Goal: Task Accomplishment & Management: Manage account settings

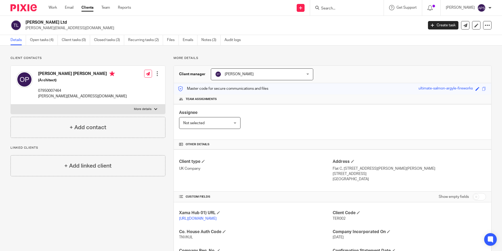
click at [168, 58] on div "More details Client manager [PERSON_NAME] [PERSON_NAME] [PERSON_NAME] [PERSON_N…" at bounding box center [329, 189] width 326 height 267
click at [15, 7] on img at bounding box center [24, 7] width 26 height 7
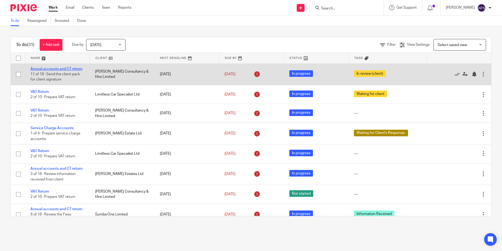
click at [66, 68] on link "Annual accounts and CT return" at bounding box center [56, 69] width 52 height 4
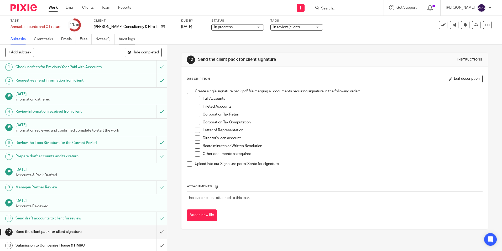
click at [124, 42] on link "Audit logs" at bounding box center [129, 39] width 20 height 10
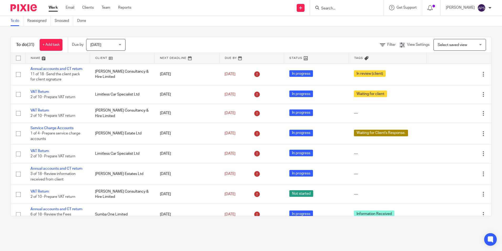
click at [353, 10] on input "Search" at bounding box center [344, 8] width 47 height 5
paste input "georgi.miller@icloud.com"
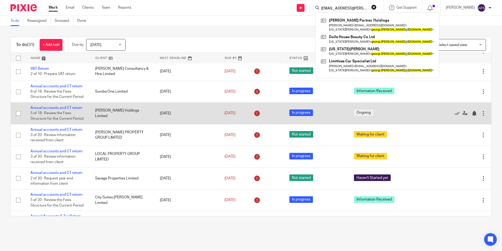
scroll to position [131, 0]
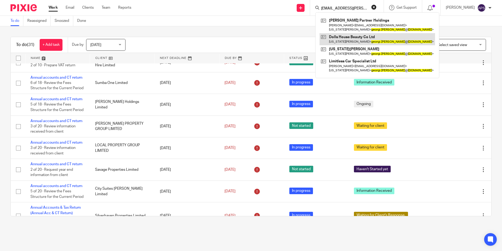
type input "[EMAIL_ADDRESS][PERSON_NAME][DOMAIN_NAME]"
click at [331, 42] on link at bounding box center [378, 39] width 116 height 12
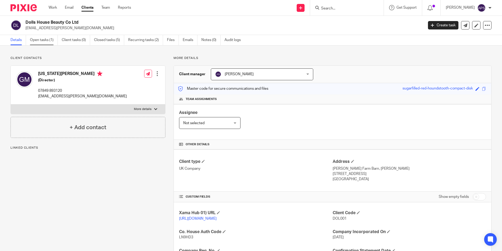
click at [44, 39] on link "Open tasks (1)" at bounding box center [44, 40] width 28 height 10
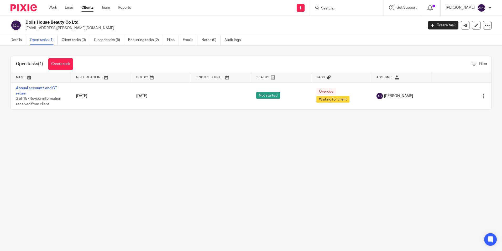
click at [385, 147] on main "Dolls House Beauty Co Ltd [PERSON_NAME][EMAIL_ADDRESS][PERSON_NAME][DOMAIN_NAME…" at bounding box center [251, 125] width 502 height 251
drag, startPoint x: 199, startPoint y: 158, endPoint x: 196, endPoint y: 157, distance: 3.5
click at [199, 158] on main "Dolls House Beauty Co Ltd [PERSON_NAME][EMAIL_ADDRESS][PERSON_NAME][DOMAIN_NAME…" at bounding box center [251, 125] width 502 height 251
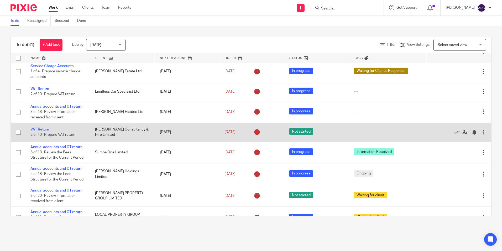
scroll to position [79, 0]
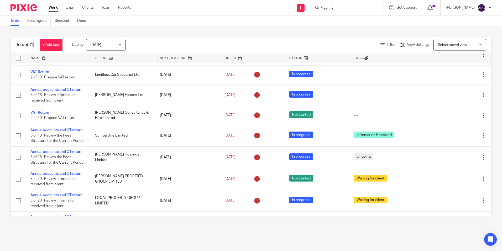
click at [337, 6] on form at bounding box center [349, 7] width 56 height 7
click at [333, 7] on input "Search" at bounding box center [344, 8] width 47 height 5
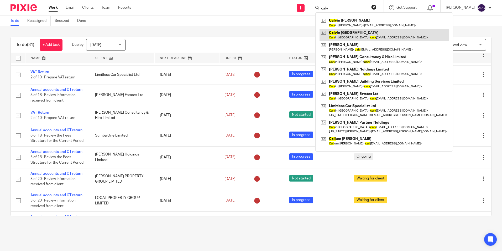
type input "calv"
click at [338, 35] on link at bounding box center [384, 35] width 129 height 12
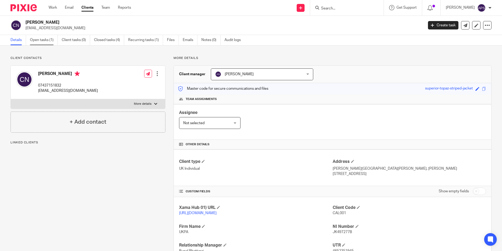
drag, startPoint x: 53, startPoint y: 39, endPoint x: 181, endPoint y: 75, distance: 133.3
click at [53, 39] on link "Open tasks (1)" at bounding box center [44, 40] width 28 height 10
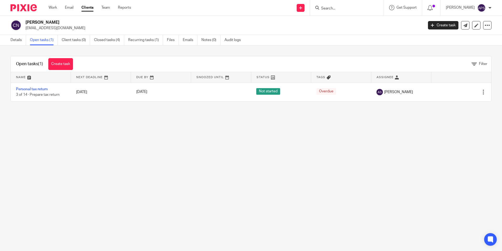
click at [20, 6] on img at bounding box center [24, 7] width 26 height 7
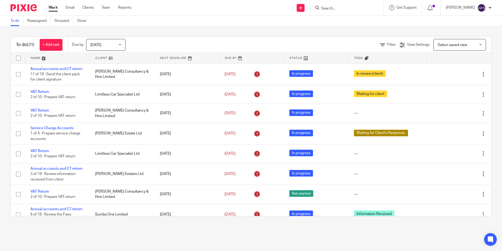
click at [332, 9] on input "Search" at bounding box center [344, 8] width 47 height 5
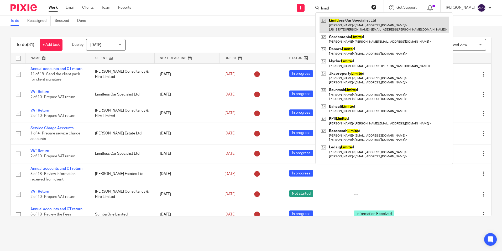
type input "limitl"
click at [343, 27] on link at bounding box center [384, 25] width 129 height 16
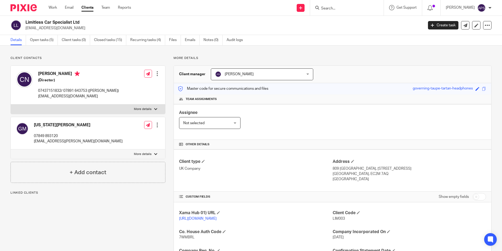
click at [319, 56] on div "Client contacts Calvin Newson (Director) 07437151832/ 07891 643753 (Dale Newson…" at bounding box center [251, 198] width 502 height 307
drag, startPoint x: 40, startPoint y: 39, endPoint x: 129, endPoint y: 76, distance: 96.1
click at [40, 39] on link "Open tasks (5)" at bounding box center [44, 40] width 28 height 10
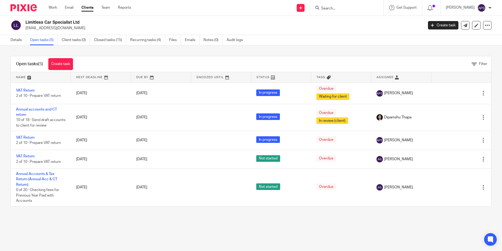
drag, startPoint x: 79, startPoint y: 23, endPoint x: 25, endPoint y: 19, distance: 54.8
click at [25, 19] on div "Limitless Car Specialist Ltd calvinnewson@live.co.uk Create task Update from Co…" at bounding box center [251, 25] width 502 height 19
copy h2 "Limitless Car Specialist Ltd"
click at [249, 20] on h2 "Limitless Car Specialist Ltd" at bounding box center [183, 23] width 316 height 6
drag, startPoint x: 69, startPoint y: 45, endPoint x: 102, endPoint y: 49, distance: 33.8
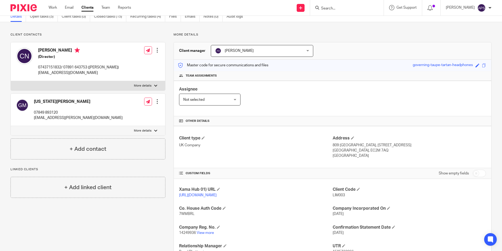
scroll to position [105, 0]
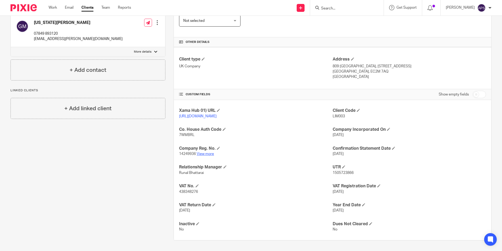
click at [208, 156] on link "View more" at bounding box center [205, 154] width 17 height 4
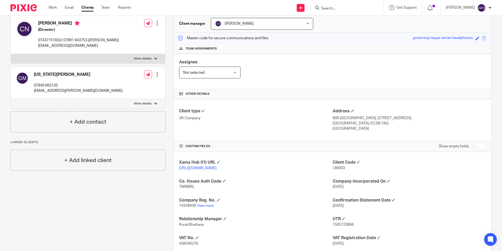
scroll to position [0, 0]
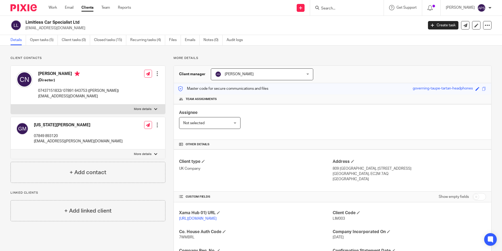
click at [253, 23] on h2 "Limitless Car Specialist Ltd" at bounding box center [183, 23] width 316 height 6
drag, startPoint x: 127, startPoint y: 88, endPoint x: 226, endPoint y: 95, distance: 99.1
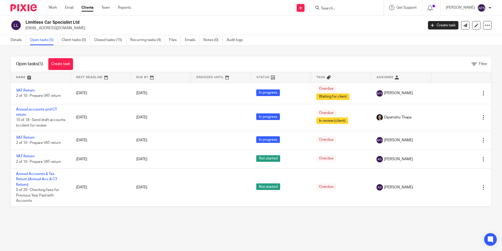
click at [236, 59] on div "Open tasks (5) Create task Filter" at bounding box center [251, 64] width 481 height 16
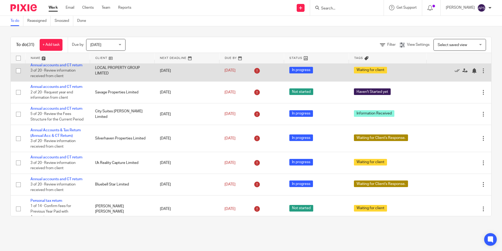
scroll to position [184, 0]
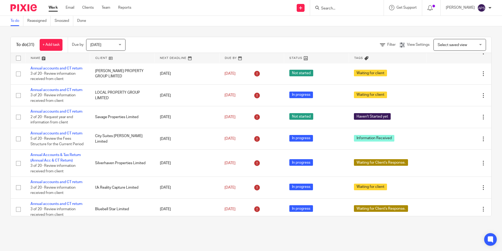
click at [342, 11] on form at bounding box center [349, 7] width 56 height 7
click at [336, 7] on input "Search" at bounding box center [344, 8] width 47 height 5
paste input "Newson Consultancy and Hire Limited"
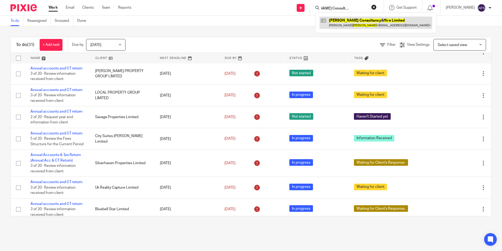
type input "Newson Consultancy and Hire Limited"
click at [332, 17] on link at bounding box center [376, 23] width 113 height 12
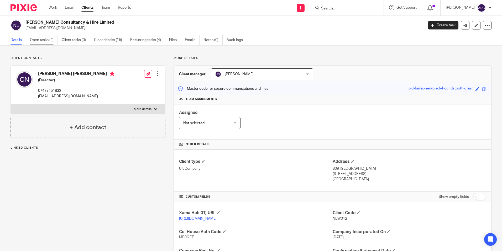
click at [45, 42] on link "Open tasks (4)" at bounding box center [44, 40] width 28 height 10
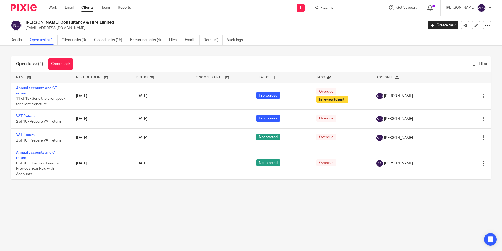
click at [339, 10] on input "Search" at bounding box center [344, 8] width 47 height 5
click at [332, 3] on div at bounding box center [347, 8] width 74 height 16
click at [331, 9] on input "Search" at bounding box center [344, 8] width 47 height 5
paste input "[PERSON_NAME] Building Services Limited"
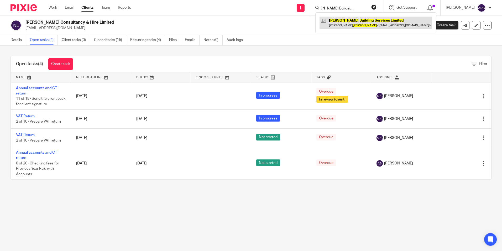
type input "[PERSON_NAME] Building Services Limited"
click at [373, 23] on link at bounding box center [376, 23] width 113 height 12
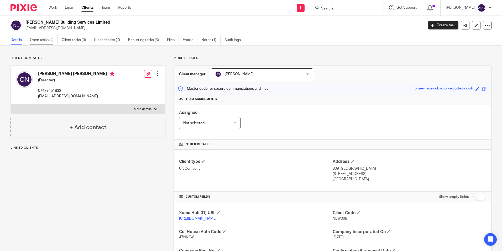
click at [37, 37] on link "Open tasks (2)" at bounding box center [44, 40] width 28 height 10
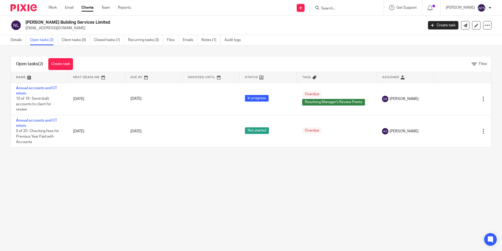
click at [338, 10] on input "Search" at bounding box center [344, 8] width 47 height 5
paste input "[PERSON_NAME] Estates Ltd"
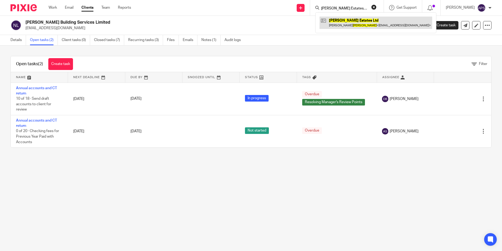
type input "[PERSON_NAME] Estates Ltd"
click at [332, 22] on link at bounding box center [376, 23] width 113 height 12
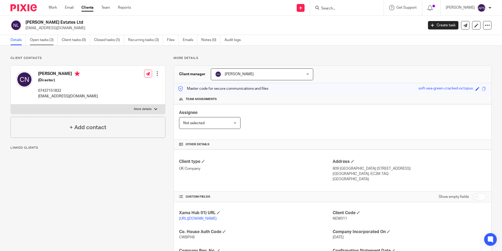
click at [44, 40] on link "Open tasks (3)" at bounding box center [44, 40] width 28 height 10
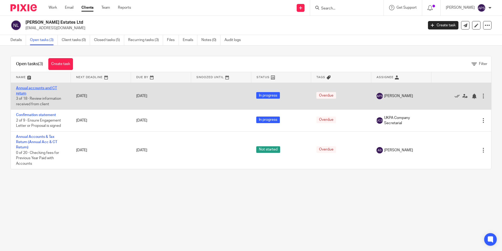
click at [30, 87] on link "Annual accounts and CT return" at bounding box center [36, 90] width 41 height 9
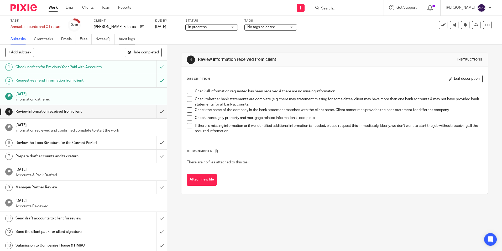
click at [122, 39] on link "Audit logs" at bounding box center [129, 39] width 20 height 10
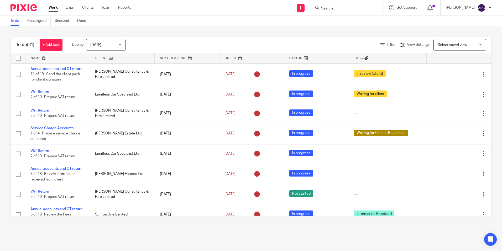
click at [339, 8] on input "Search" at bounding box center [344, 8] width 47 height 5
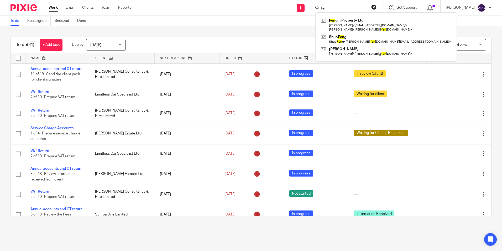
type input "f"
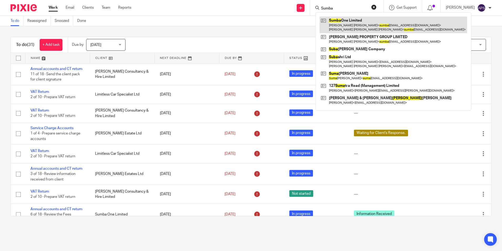
type input "Sumba"
click at [345, 30] on link at bounding box center [394, 25] width 148 height 16
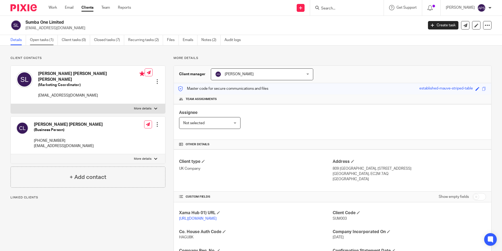
click at [44, 39] on link "Open tasks (1)" at bounding box center [44, 40] width 28 height 10
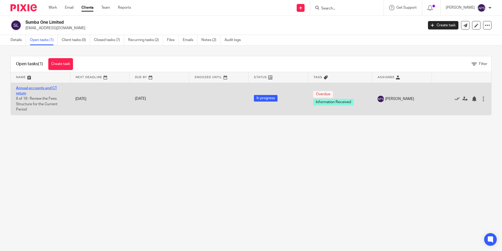
click at [42, 89] on link "Annual accounts and CT return" at bounding box center [36, 90] width 41 height 9
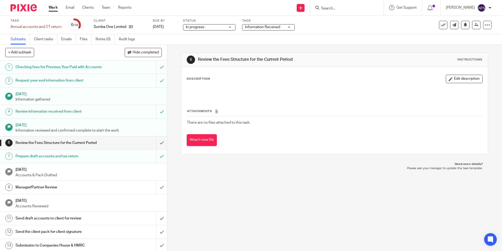
click at [322, 187] on div "6 Review the Fees Structure for the Current Period Instructions Description Edi…" at bounding box center [334, 148] width 335 height 206
drag, startPoint x: 155, startPoint y: 142, endPoint x: 165, endPoint y: 157, distance: 18.2
click at [155, 142] on input "submit" at bounding box center [83, 142] width 167 height 13
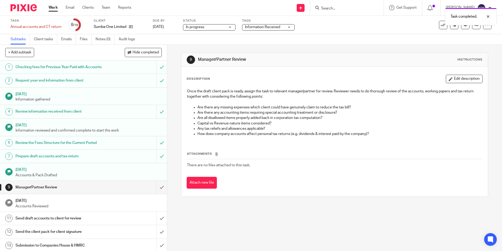
scroll to position [53, 0]
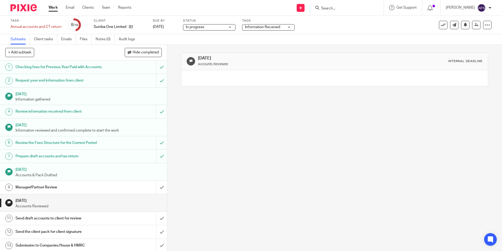
scroll to position [26, 0]
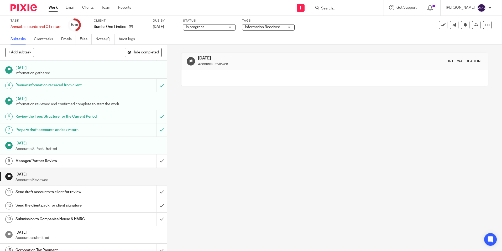
click at [270, 29] on span "Information Received" at bounding box center [264, 27] width 39 height 6
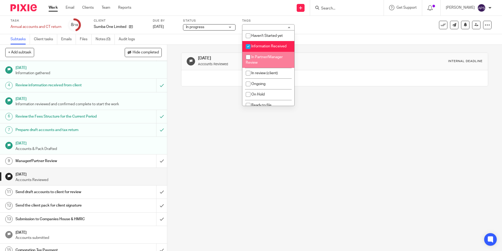
click at [263, 60] on li "In Partner/Manager Review" at bounding box center [269, 60] width 52 height 16
checkbox input "true"
click at [264, 45] on span "Information Received" at bounding box center [268, 46] width 35 height 4
checkbox input "false"
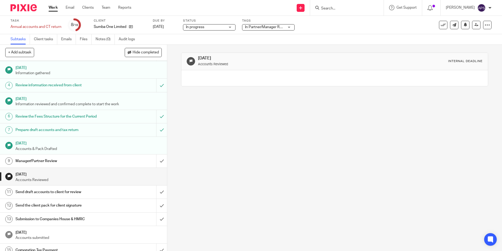
click at [234, 139] on div "29 Apr 2025 Accounts Reviewed Internal deadline" at bounding box center [334, 148] width 335 height 206
click at [475, 25] on link at bounding box center [476, 25] width 8 height 8
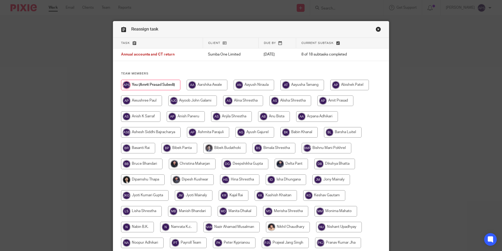
click at [293, 100] on input "radio" at bounding box center [291, 100] width 42 height 11
radio input "true"
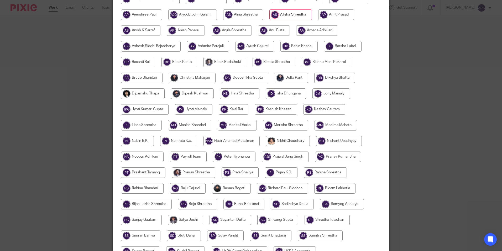
scroll to position [156, 0]
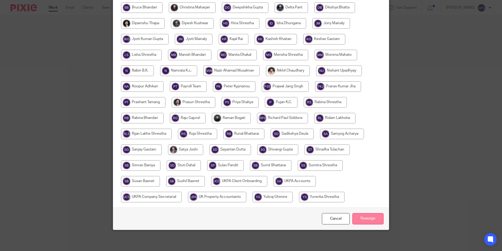
click at [365, 216] on input "Reassign" at bounding box center [368, 218] width 31 height 11
